Goal: Information Seeking & Learning: Compare options

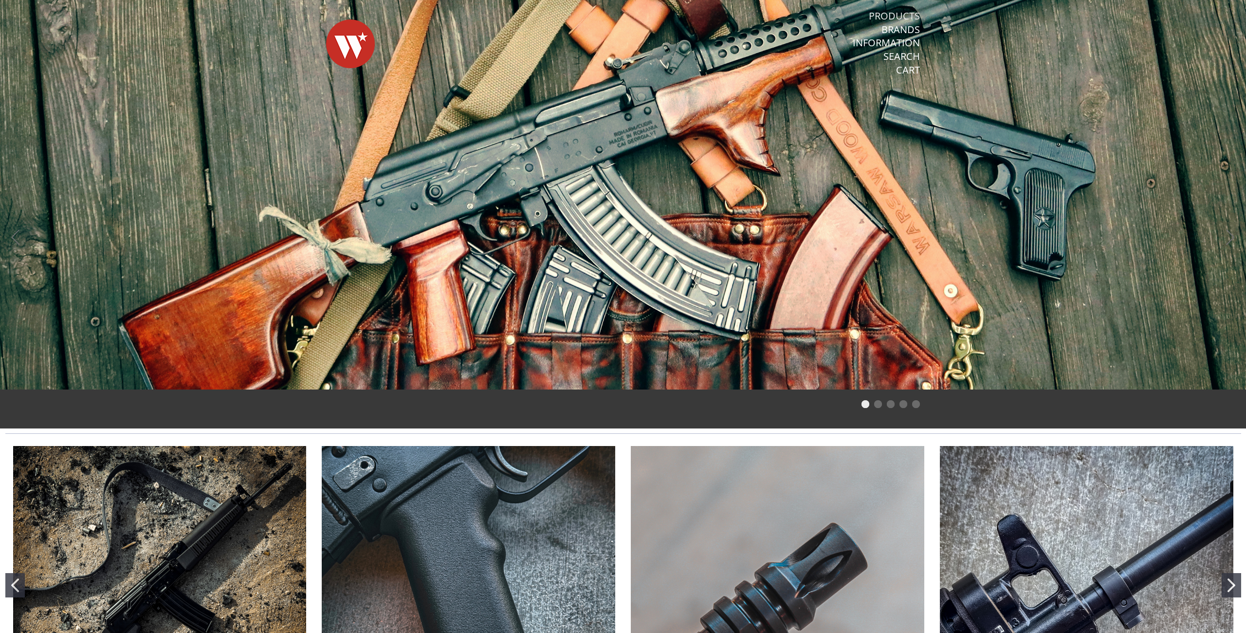
click at [890, 15] on link "Products" at bounding box center [894, 16] width 51 height 13
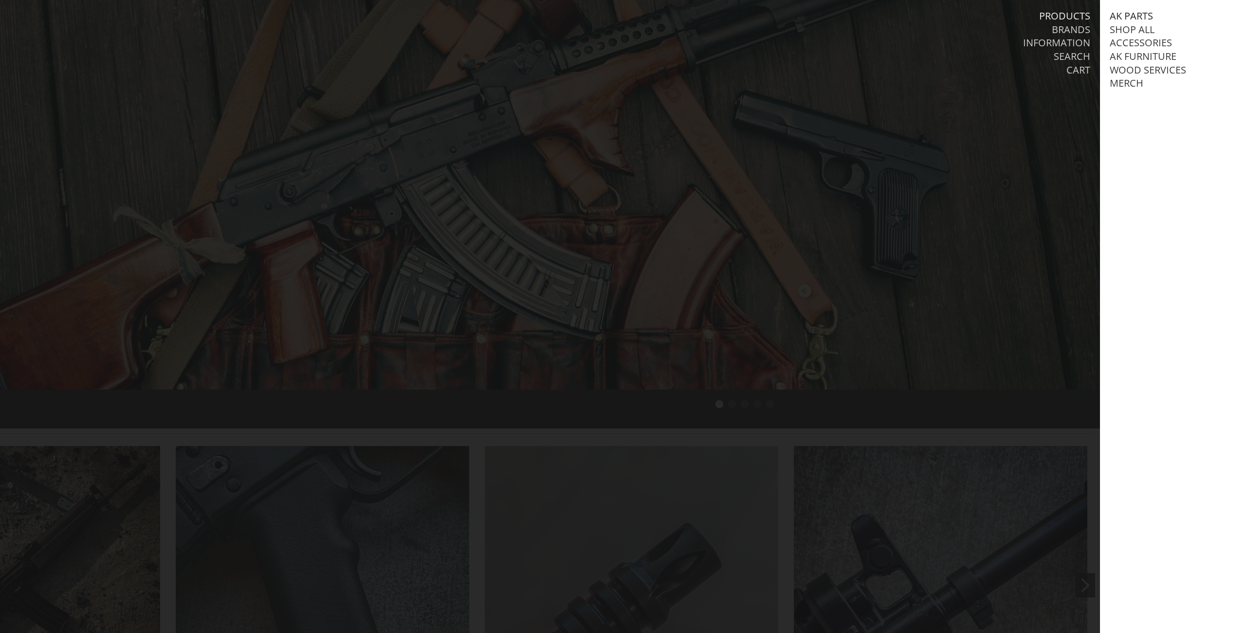
click at [1073, 15] on link "AK Parts" at bounding box center [1131, 16] width 43 height 13
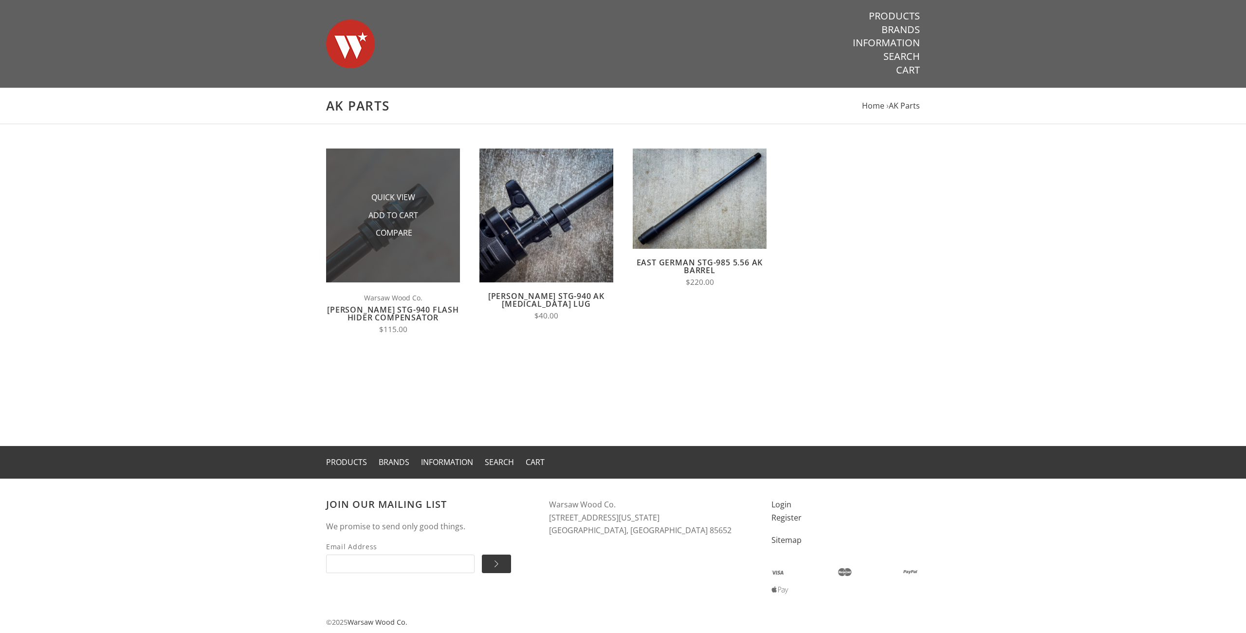
click at [428, 222] on li "Add to Cart" at bounding box center [393, 215] width 97 height 18
click at [407, 197] on span "Quick View" at bounding box center [393, 198] width 44 height 12
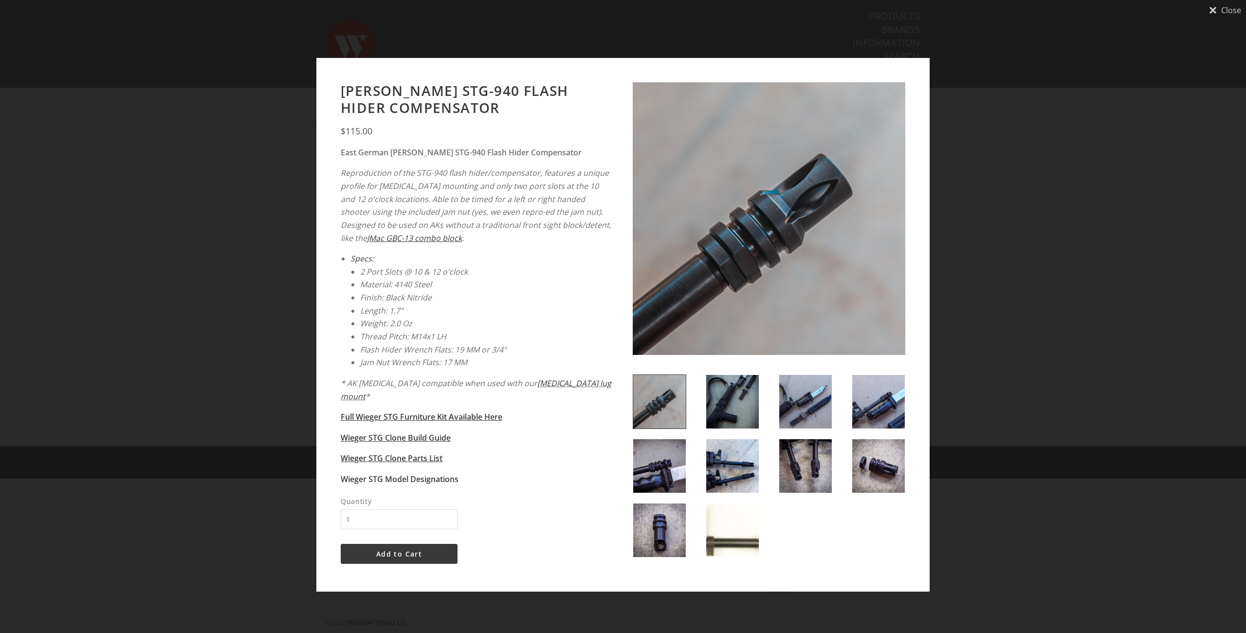
click at [997, 430] on div "Close Wieger STG-940 Flash Hider Compensator $115.00" at bounding box center [623, 316] width 1246 height 633
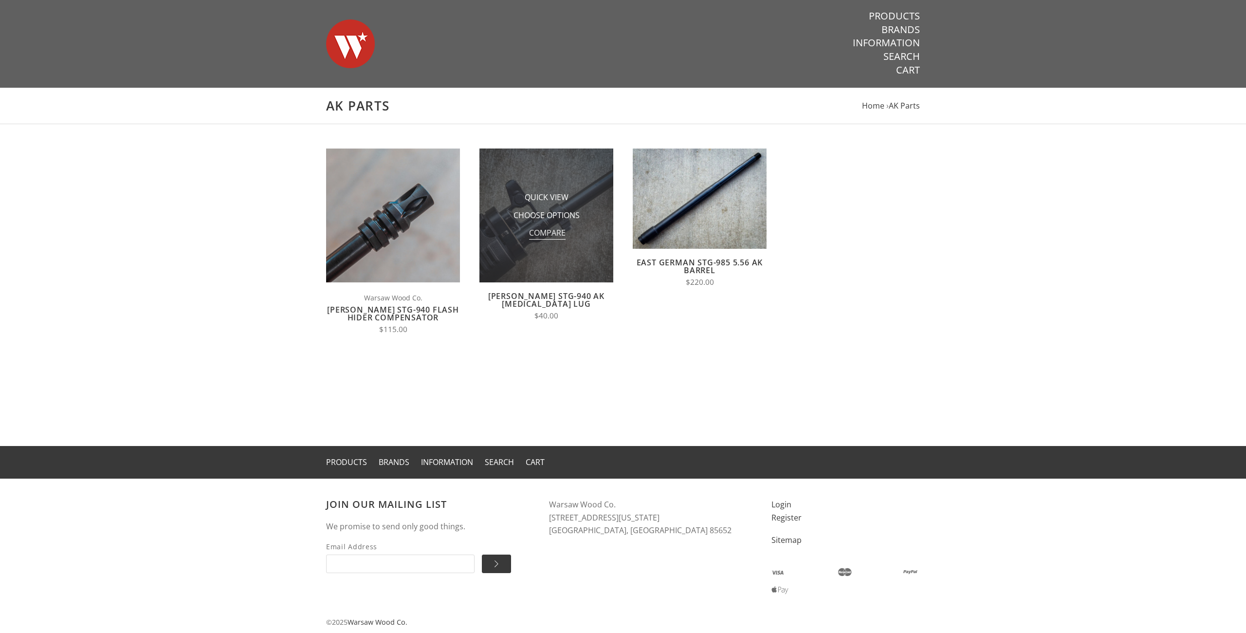
click at [537, 236] on span "Compare" at bounding box center [547, 233] width 36 height 12
click at [527, 236] on input "Compare" at bounding box center [527, 236] width 0 height 0
click at [568, 266] on img at bounding box center [546, 215] width 134 height 134
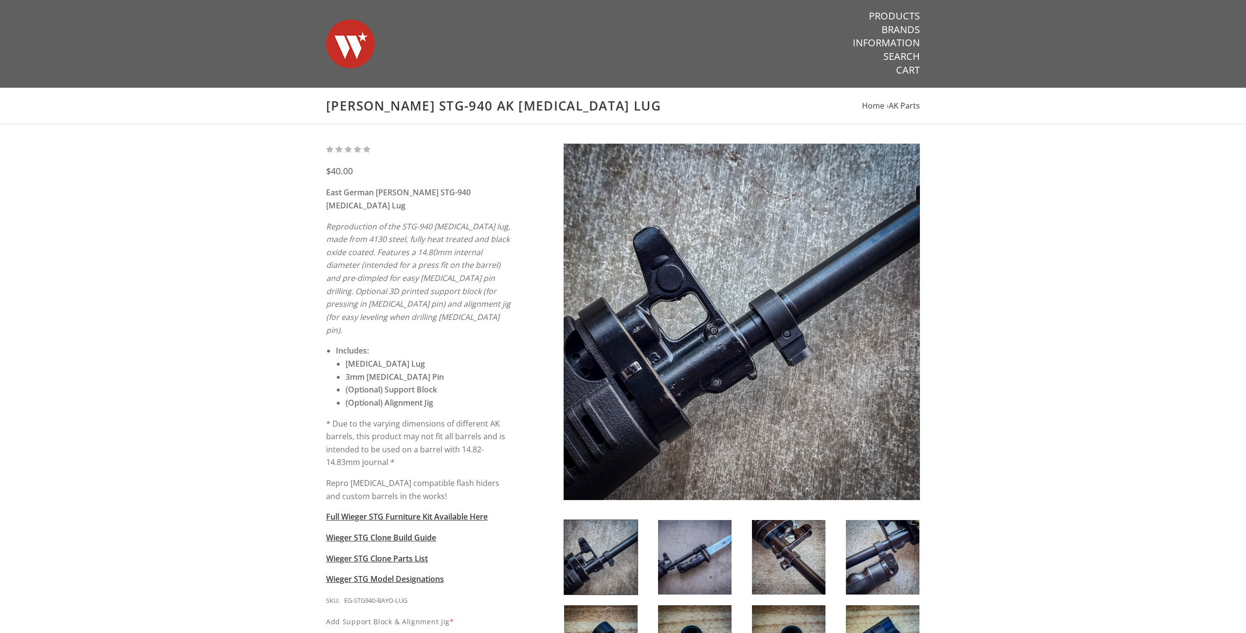
click at [1022, 358] on div "$40.00 East German Wieger STG-940 Bayonet Lug Reproduction of the STG-940 bayon…" at bounding box center [623, 459] width 1246 height 670
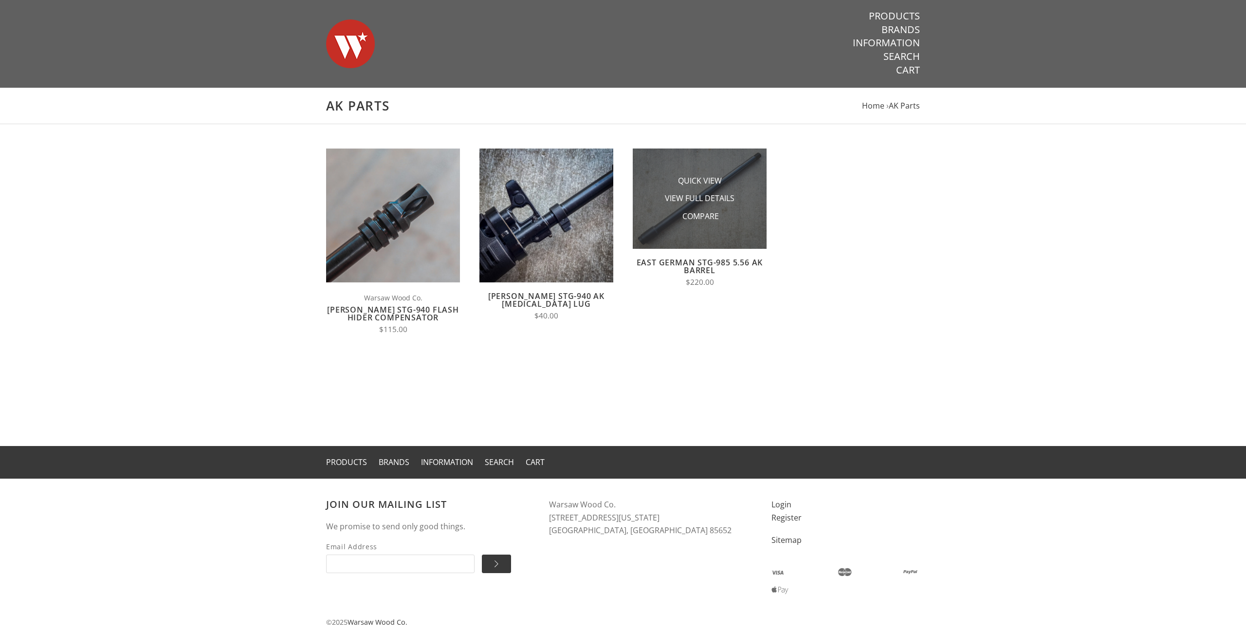
click at [761, 234] on img at bounding box center [700, 198] width 134 height 100
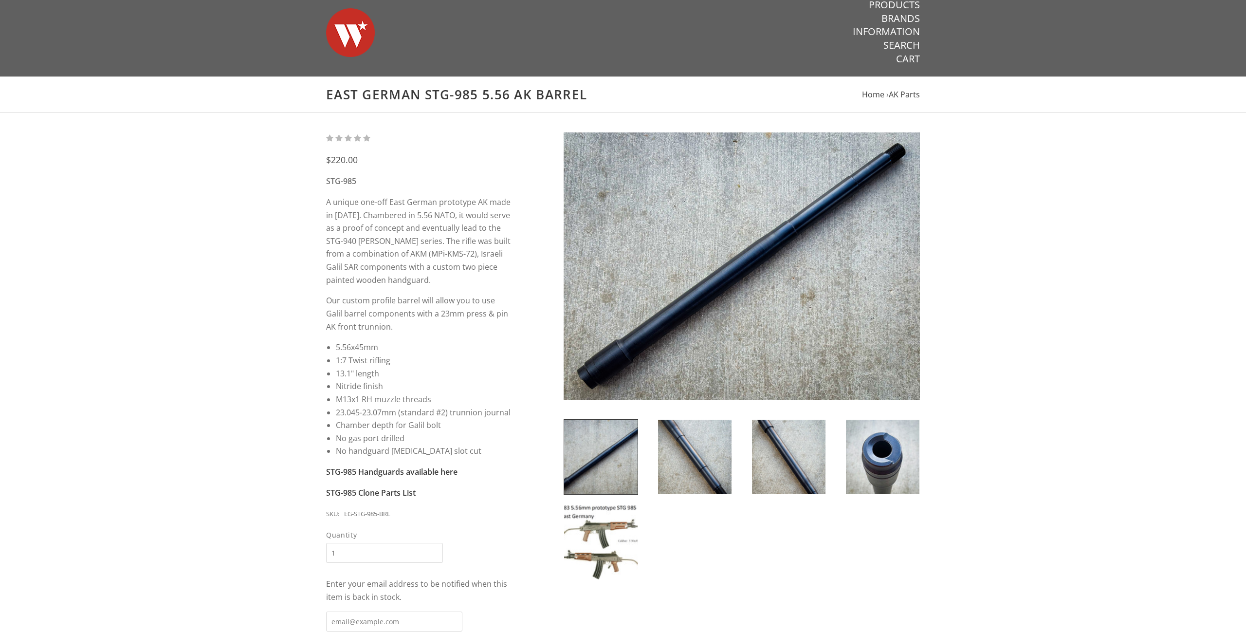
scroll to position [50, 0]
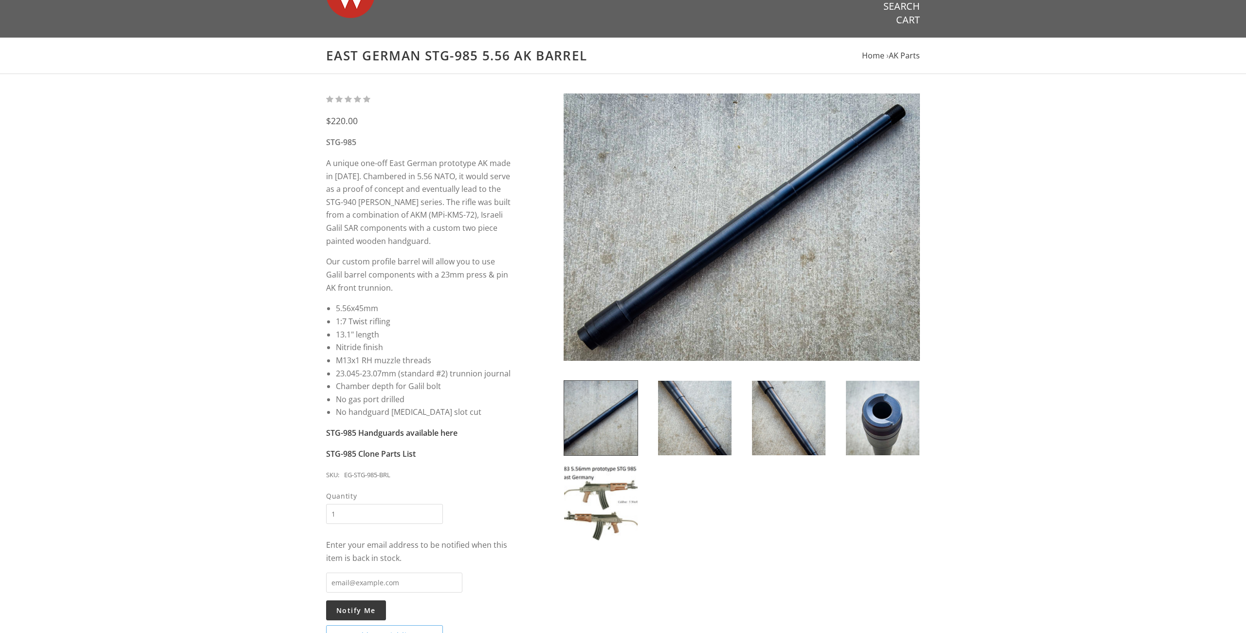
click at [624, 487] on img at bounding box center [600, 503] width 73 height 74
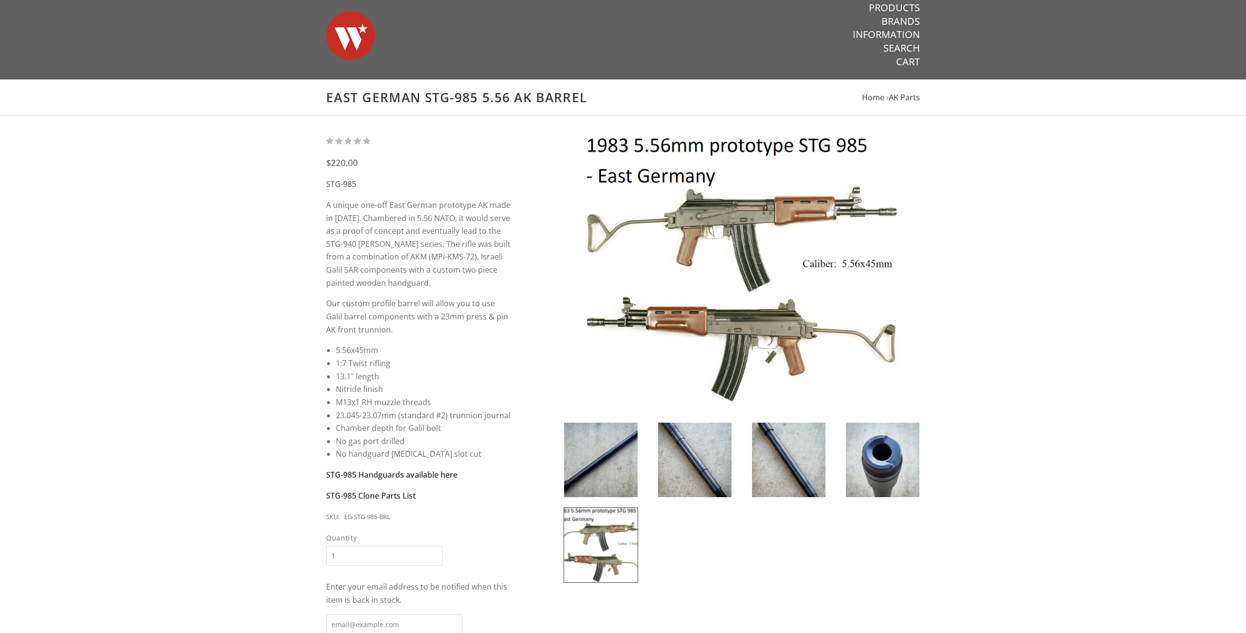
scroll to position [0, 0]
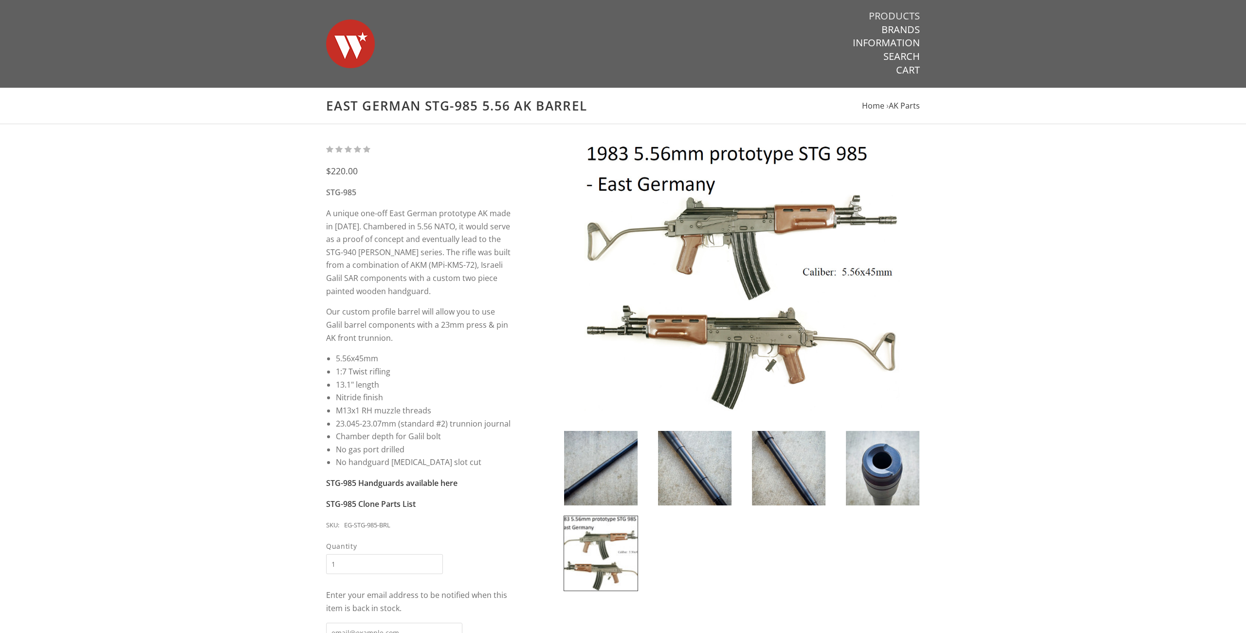
click at [898, 19] on link "Products" at bounding box center [894, 16] width 51 height 13
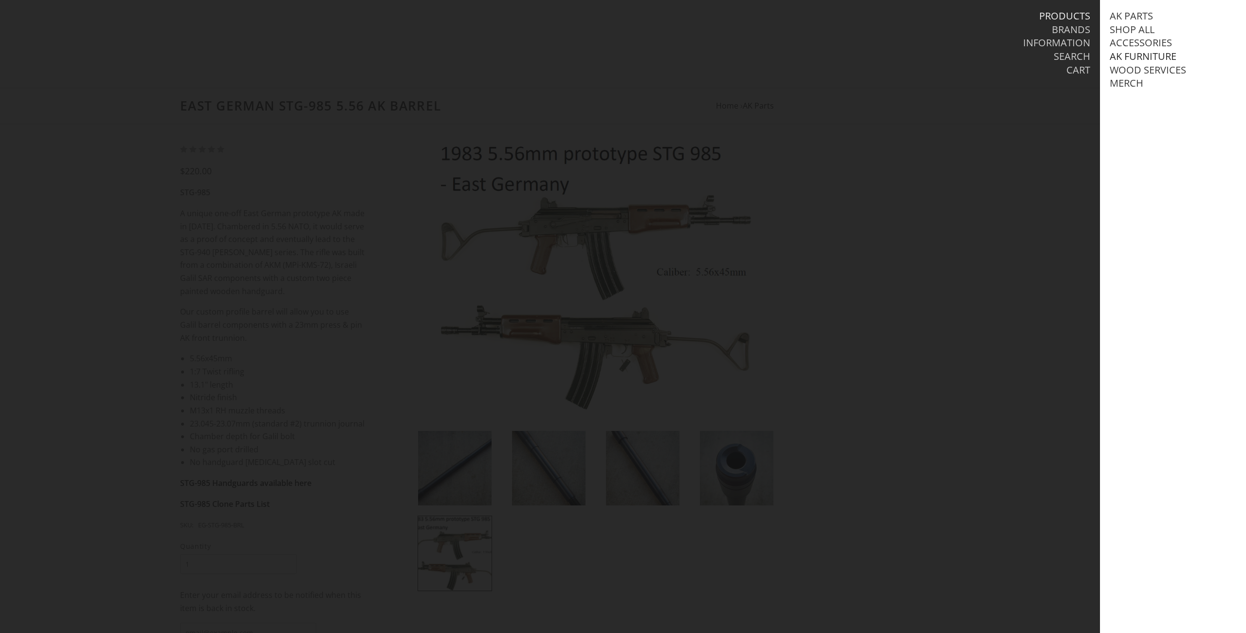
click at [1135, 54] on link "AK Furniture" at bounding box center [1143, 56] width 67 height 13
click at [1135, 95] on link "Handguards" at bounding box center [1153, 97] width 68 height 13
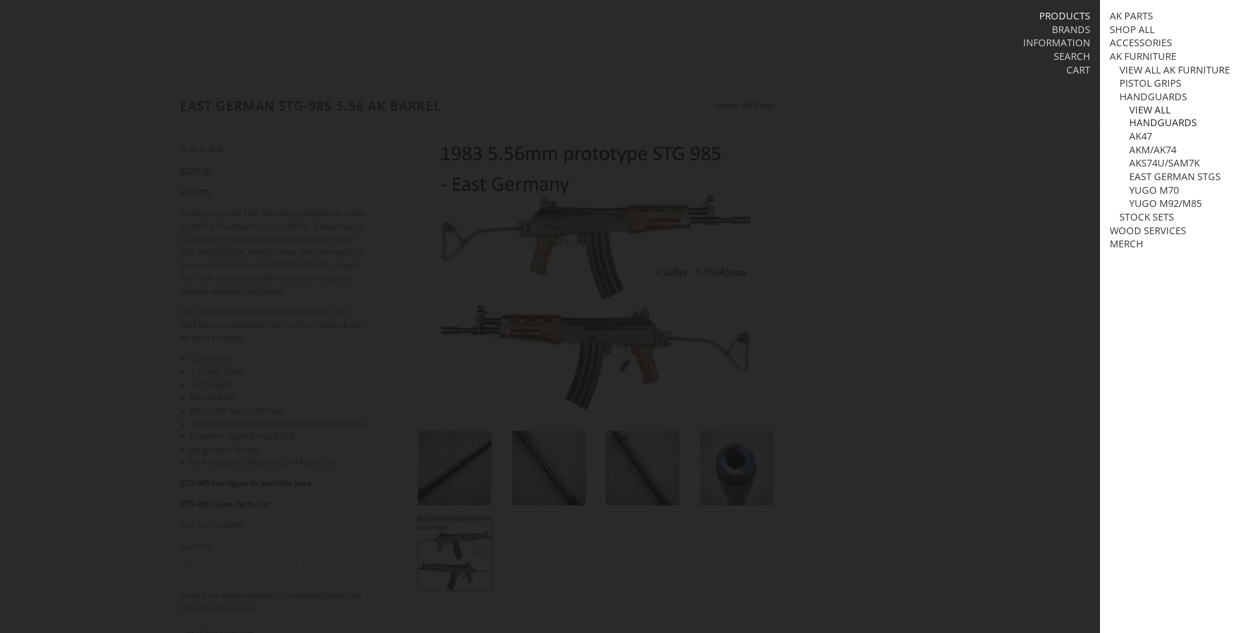
click at [1147, 108] on link "View all Handguards" at bounding box center [1182, 116] width 107 height 25
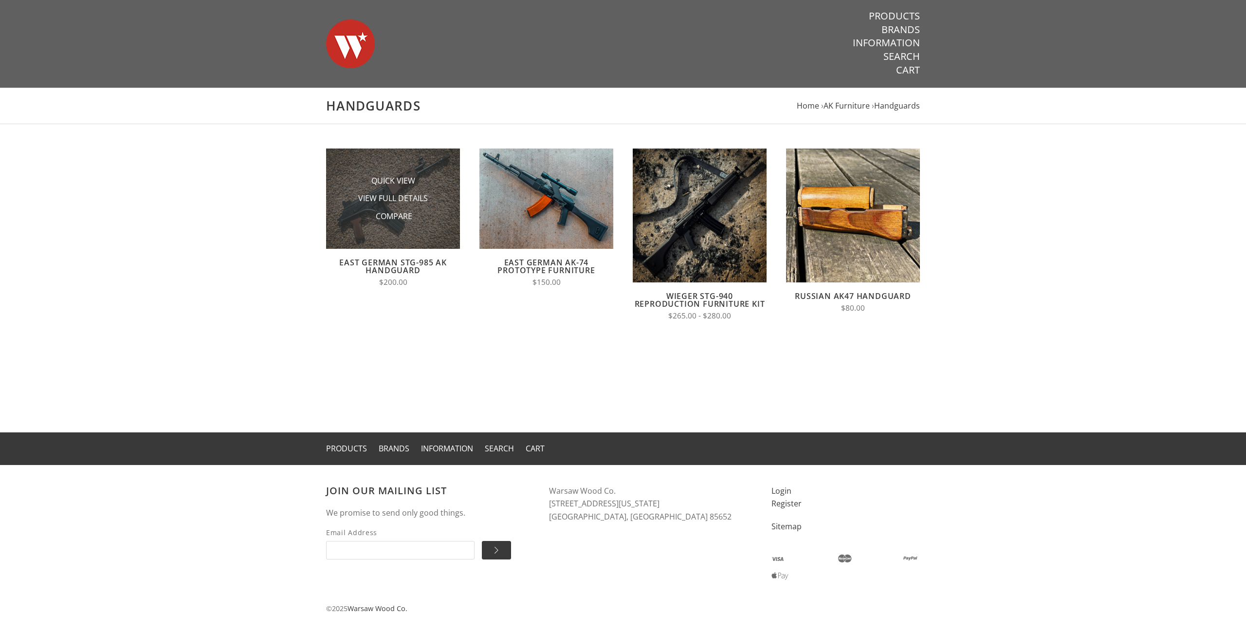
click at [427, 209] on li "Compare" at bounding box center [393, 216] width 97 height 18
click at [391, 182] on span "Quick View" at bounding box center [393, 181] width 44 height 12
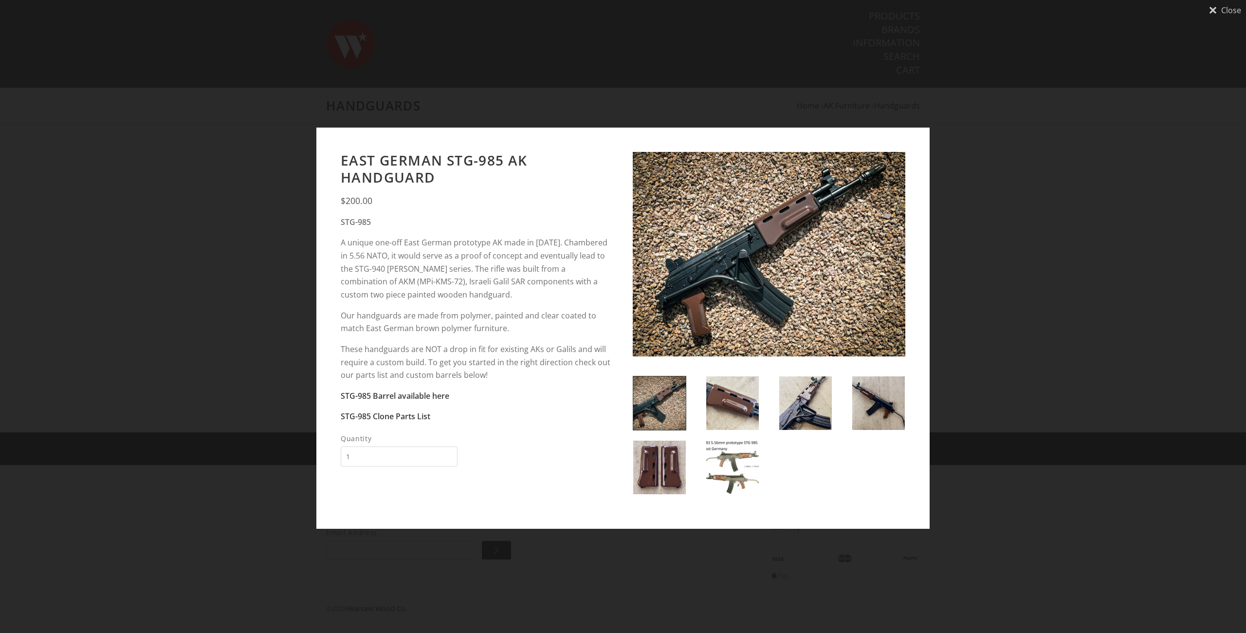
click at [723, 405] on img at bounding box center [732, 403] width 53 height 54
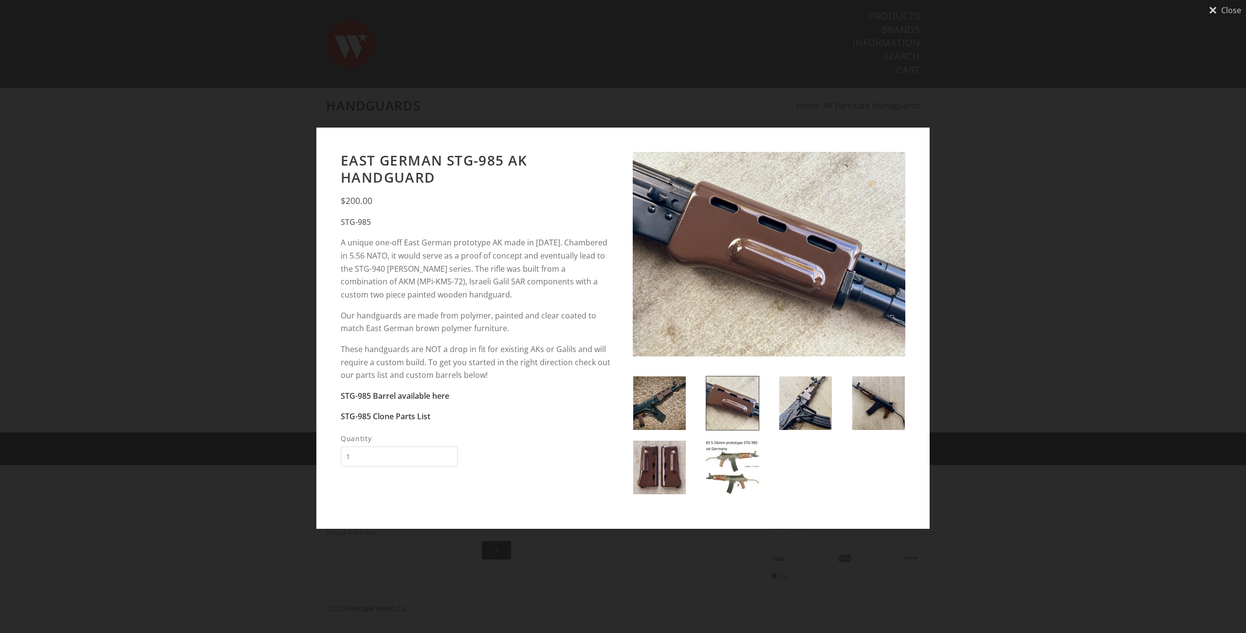
click at [792, 404] on img at bounding box center [805, 403] width 53 height 54
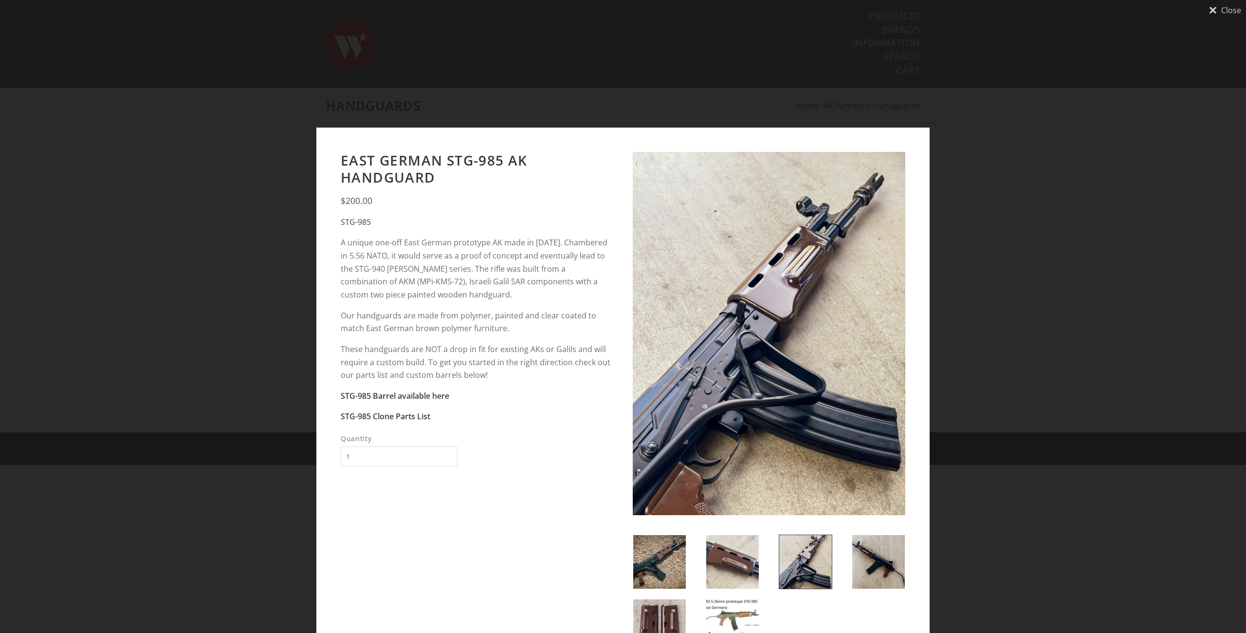
click at [1087, 287] on div "Close [GEOGRAPHIC_DATA]-985 AK Handguard $200.00 STG-985 Our handguards are mad…" at bounding box center [623, 316] width 1246 height 633
